Goal: Task Accomplishment & Management: Use online tool/utility

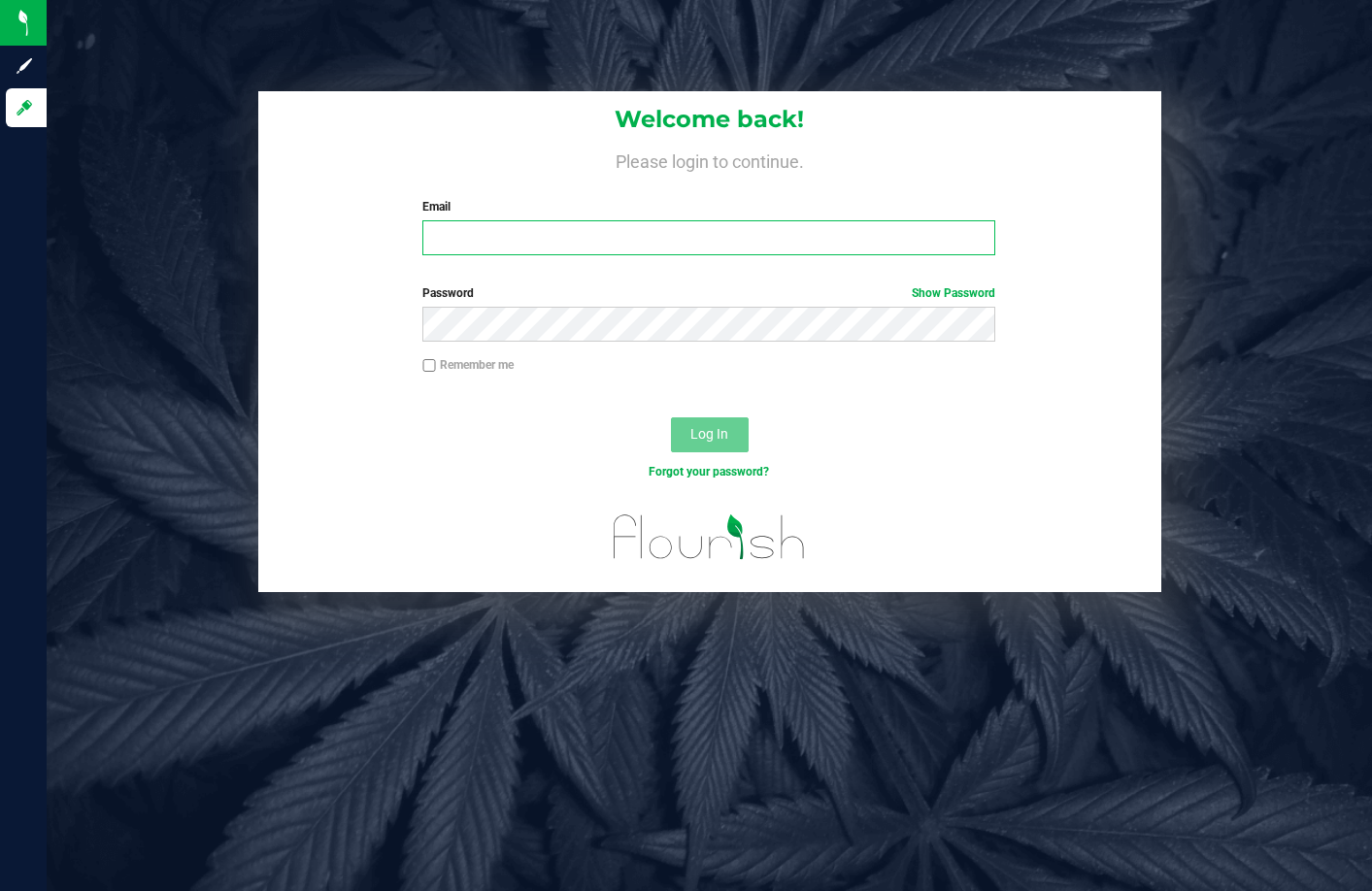
click at [484, 240] on input "Email" at bounding box center [709, 238] width 573 height 35
click at [467, 110] on h1 "Welcome back!" at bounding box center [710, 120] width 903 height 26
